Goal: Task Accomplishment & Management: Complete application form

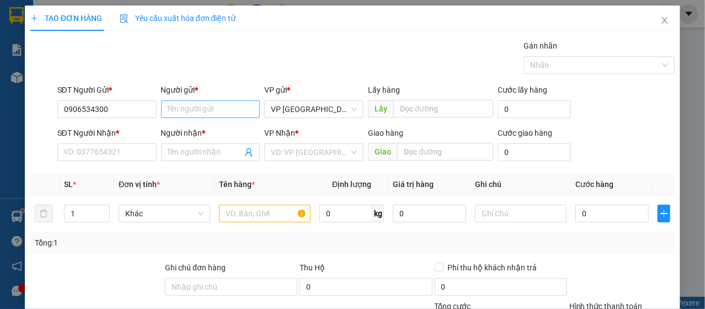
type input "0906534300"
click at [214, 115] on input "Người gửi *" at bounding box center [210, 109] width 99 height 18
type input "n"
type input "[PERSON_NAME]"
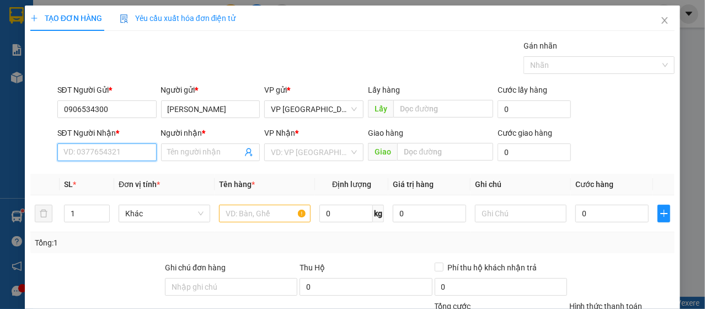
click at [86, 153] on input "SĐT Người Nhận *" at bounding box center [106, 153] width 99 height 18
type input "0984400024"
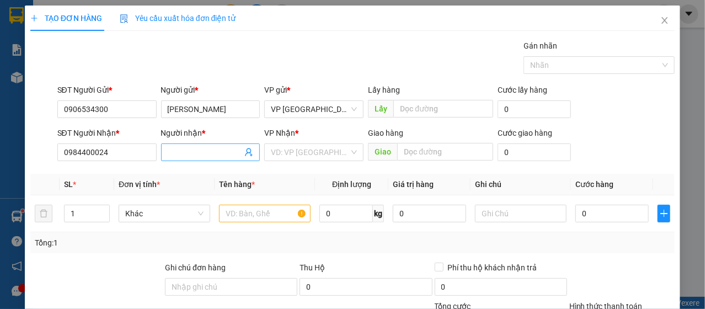
click at [190, 150] on input "Người nhận *" at bounding box center [205, 152] width 75 height 12
click at [348, 157] on div "VD: VP [GEOGRAPHIC_DATA]" at bounding box center [313, 153] width 99 height 18
type input "cu ti"
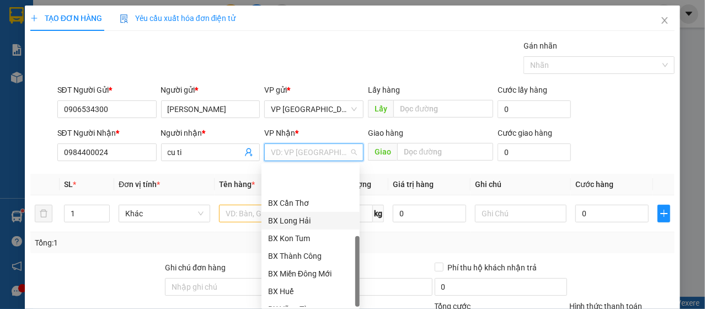
scroll to position [212, 0]
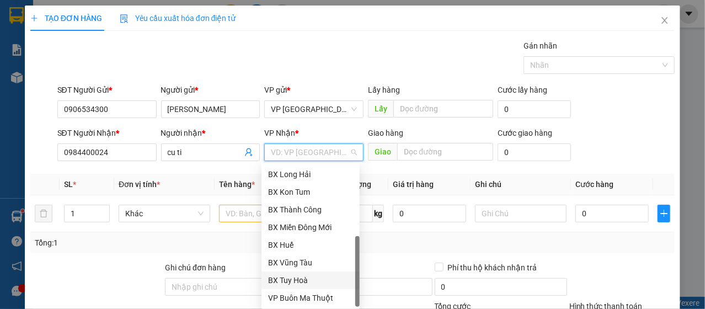
click at [312, 279] on div "BX Tuy Hoà" at bounding box center [310, 280] width 85 height 12
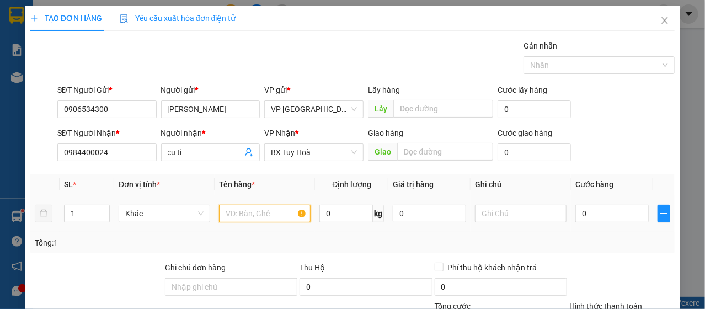
click at [248, 215] on input "text" at bounding box center [265, 214] width 92 height 18
type input "f"
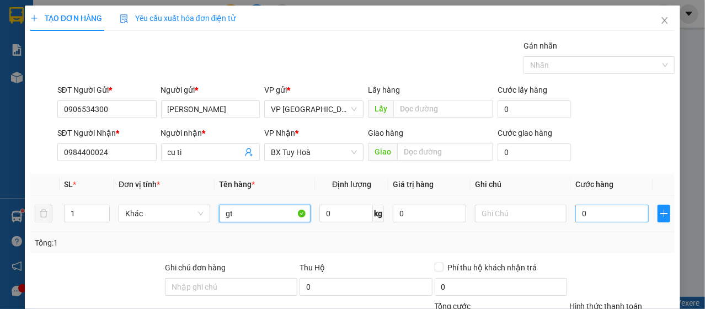
type input "gt"
click at [591, 219] on input "0" at bounding box center [612, 214] width 73 height 18
type input "3"
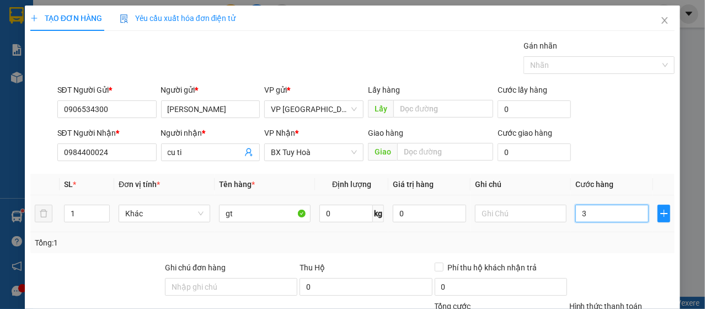
type input "30"
type input "300"
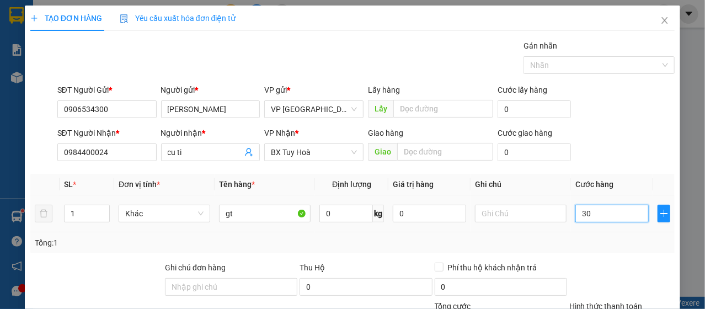
type input "300"
type input "3.000"
type input "30.000"
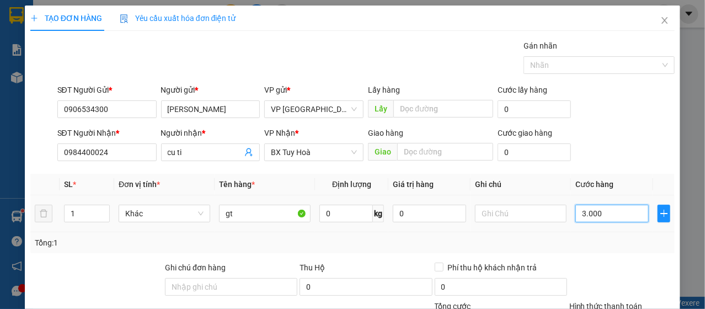
type input "30.000"
type input "300.000"
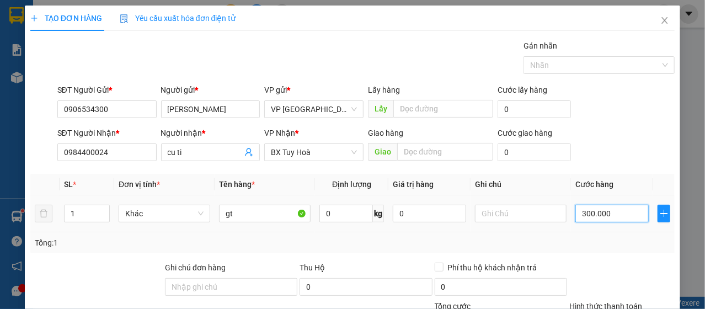
type input "30.000"
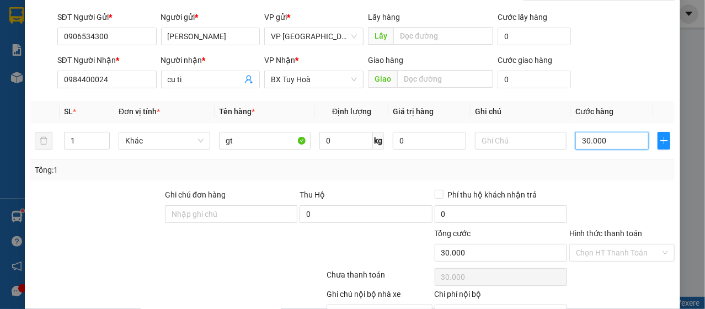
scroll to position [132, 0]
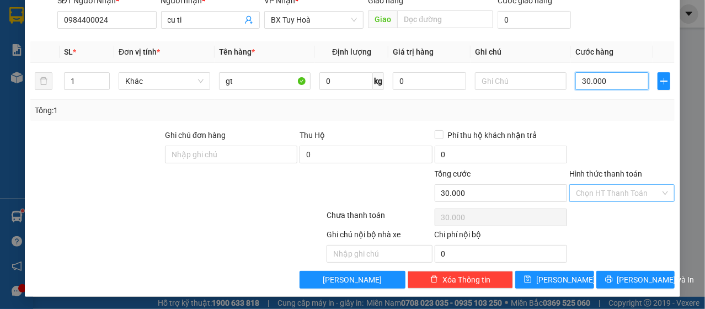
type input "30.000"
click at [616, 194] on input "Hình thức thanh toán" at bounding box center [618, 193] width 84 height 17
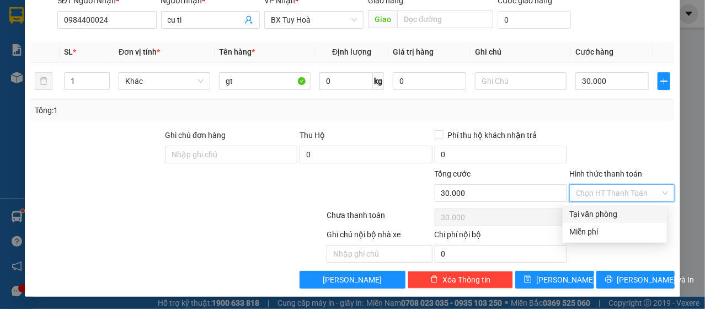
click at [615, 212] on div "Tại văn phòng" at bounding box center [615, 214] width 91 height 12
type input "0"
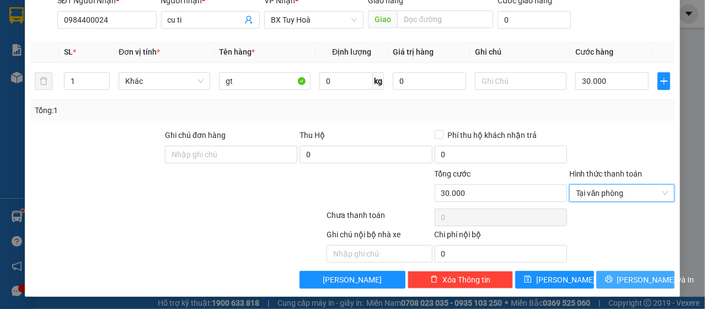
click at [631, 281] on span "[PERSON_NAME] và In" at bounding box center [656, 280] width 77 height 12
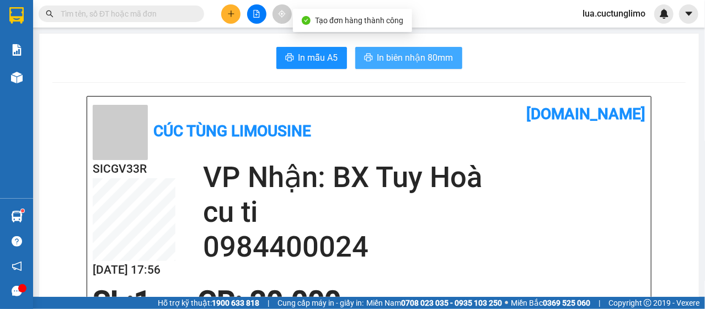
click at [410, 60] on span "In biên nhận 80mm" at bounding box center [416, 58] width 76 height 14
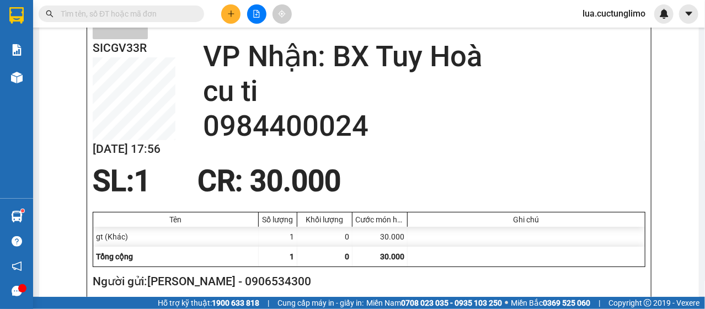
scroll to position [166, 0]
